Goal: Find specific page/section: Find specific page/section

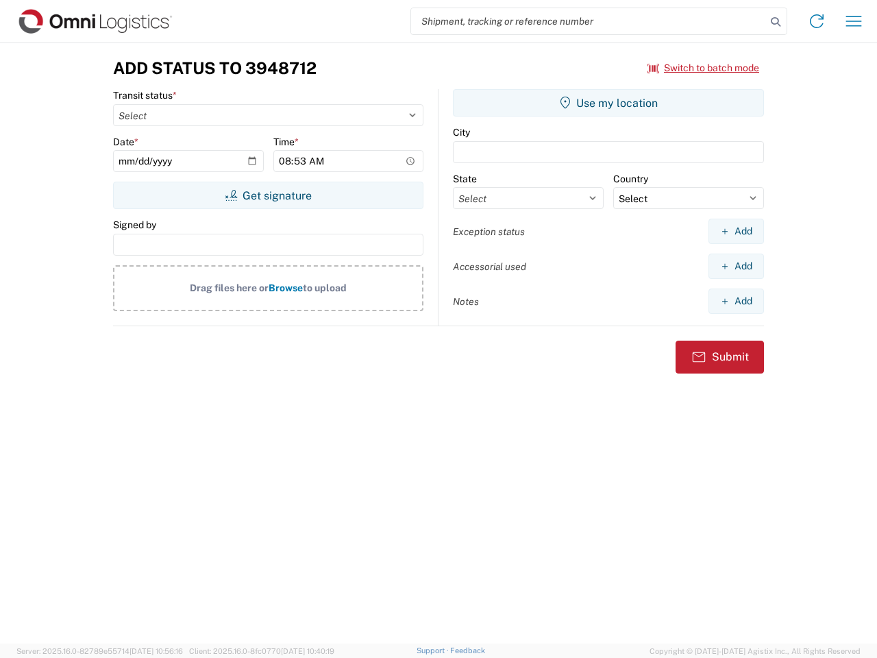
click at [589, 21] on input "search" at bounding box center [588, 21] width 355 height 26
click at [776, 22] on icon at bounding box center [775, 21] width 19 height 19
click at [817, 21] on icon at bounding box center [817, 21] width 22 height 22
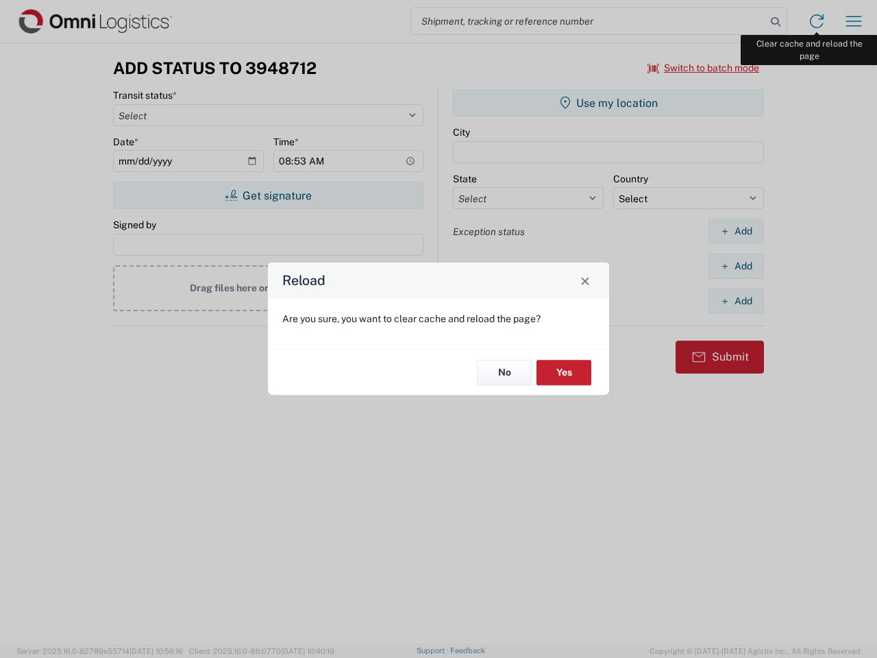
click at [854, 21] on div "Reload Are you sure, you want to clear cache and reload the page? No Yes" at bounding box center [438, 329] width 877 height 658
click at [704, 68] on div "Reload Are you sure, you want to clear cache and reload the page? No Yes" at bounding box center [438, 329] width 877 height 658
click at [268, 195] on div "Reload Are you sure, you want to clear cache and reload the page? No Yes" at bounding box center [438, 329] width 877 height 658
click at [609, 103] on div "Reload Are you sure, you want to clear cache and reload the page? No Yes" at bounding box center [438, 329] width 877 height 658
click at [736, 231] on div "Reload Are you sure, you want to clear cache and reload the page? No Yes" at bounding box center [438, 329] width 877 height 658
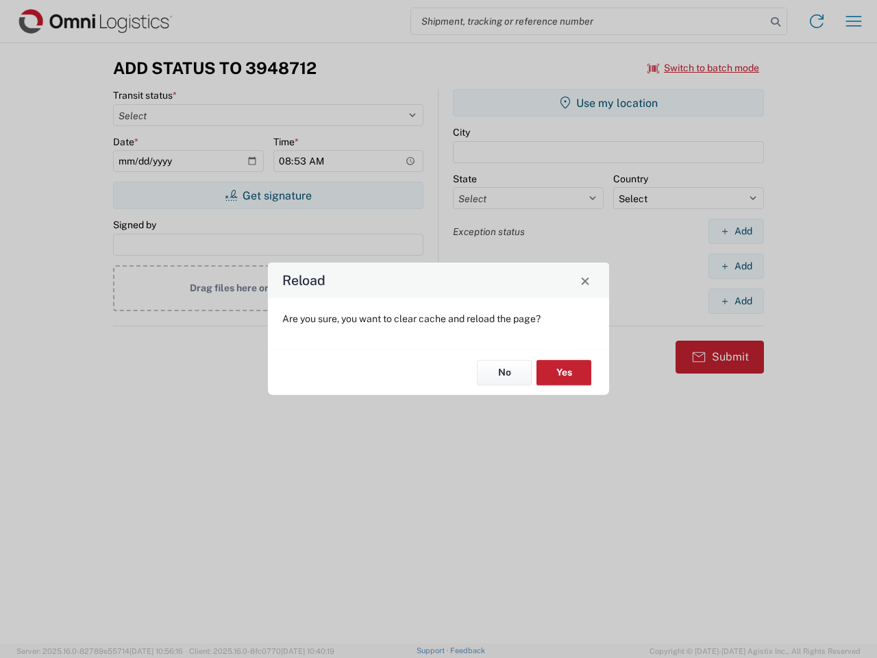
click at [736, 266] on div "Reload Are you sure, you want to clear cache and reload the page? No Yes" at bounding box center [438, 329] width 877 height 658
click at [736, 301] on div "Reload Are you sure, you want to clear cache and reload the page? No Yes" at bounding box center [438, 329] width 877 height 658
